Goal: Task Accomplishment & Management: Complete application form

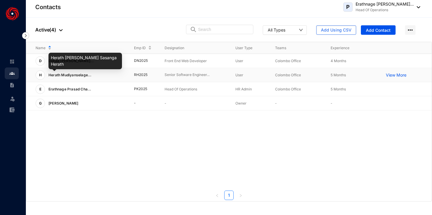
click at [63, 74] on span "Herath Mudiyanselage..." at bounding box center [69, 75] width 43 height 4
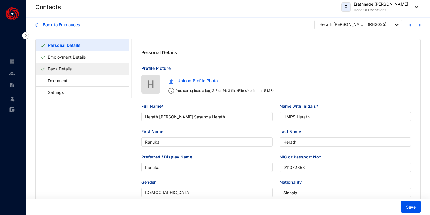
type input "Herath [PERSON_NAME] Sasanga Herath"
type input "HMRS Herath"
type input "Ranuka"
type input "Herath"
type input "Ranuka"
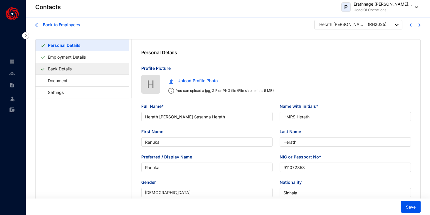
type input "911072858"
type input "Sinhala"
type input "0715386159"
radio input "true"
type input "[DATE]"
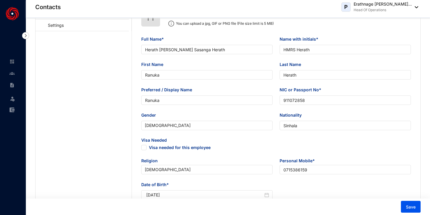
scroll to position [9, 0]
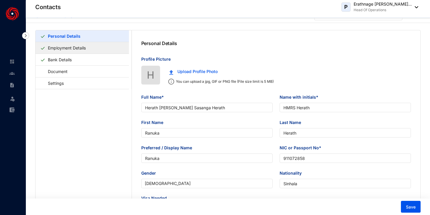
click at [88, 51] on link "Employment Details" at bounding box center [67, 48] width 43 height 12
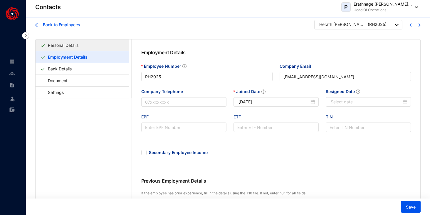
click at [81, 41] on link "Personal Details" at bounding box center [63, 45] width 35 height 12
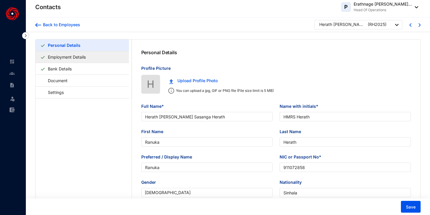
click at [74, 52] on link "Employment Details" at bounding box center [67, 57] width 43 height 12
